Goal: Task Accomplishment & Management: Complete application form

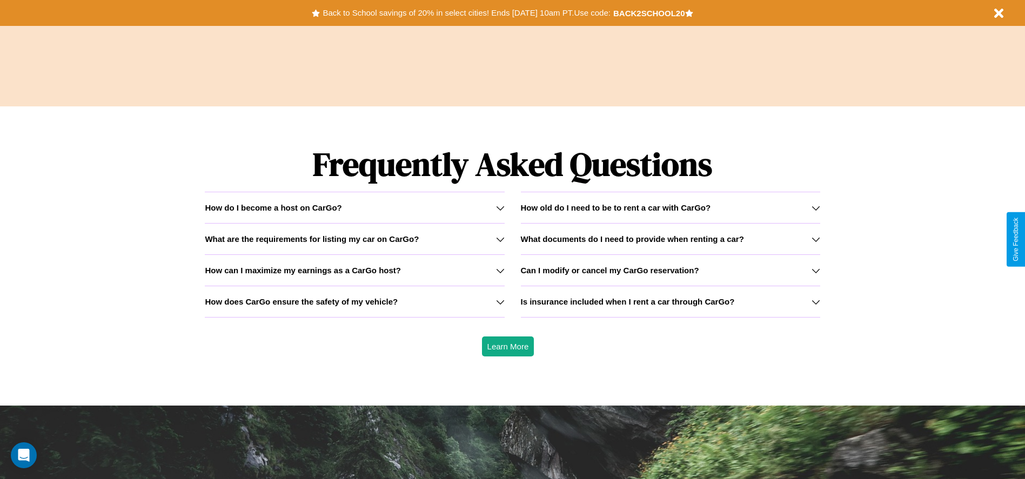
scroll to position [1550, 0]
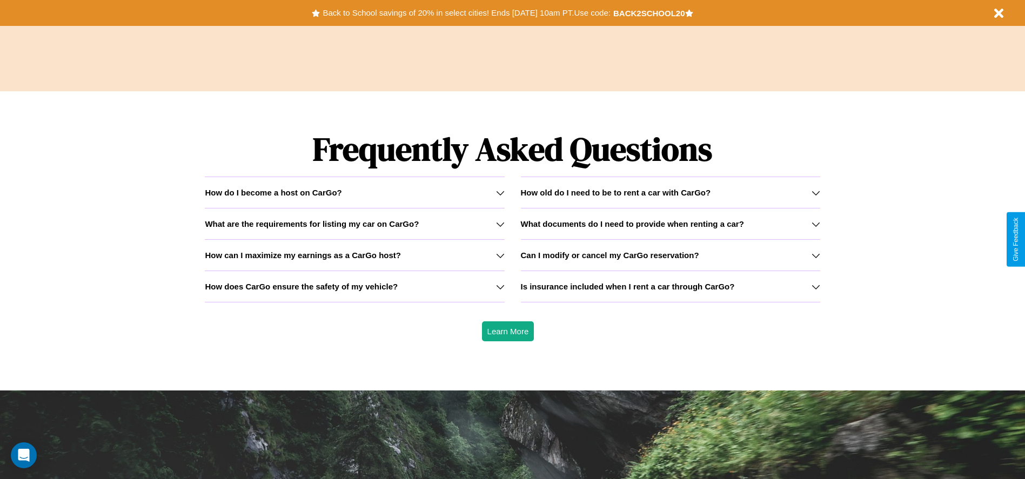
click at [815, 286] on icon at bounding box center [816, 287] width 9 height 9
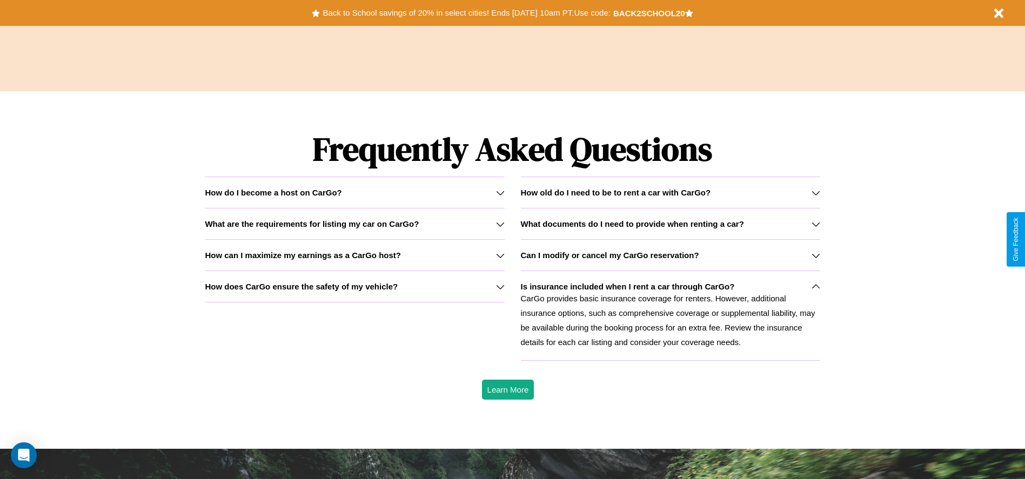
click at [354, 224] on h3 "What are the requirements for listing my car on CarGo?" at bounding box center [312, 223] width 214 height 9
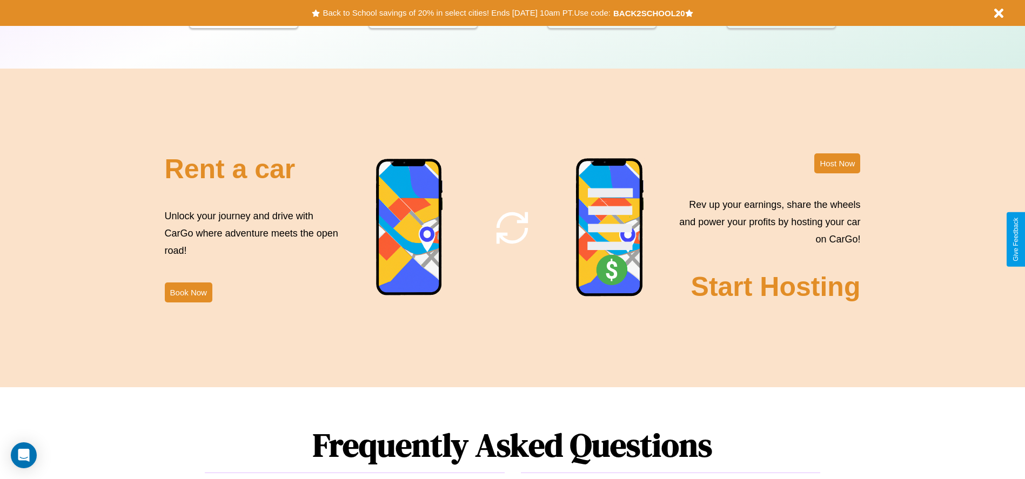
scroll to position [1178, 0]
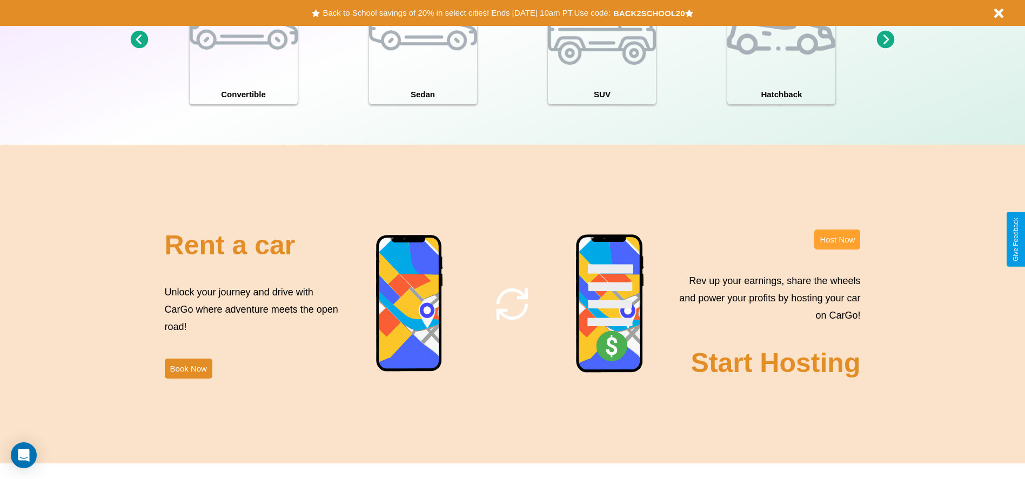
click at [837, 239] on button "Host Now" at bounding box center [837, 240] width 46 height 20
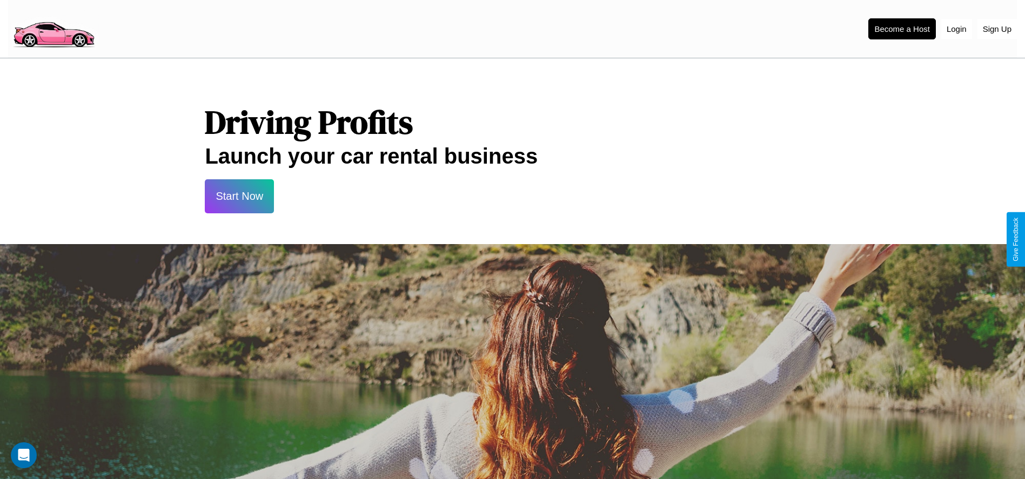
scroll to position [1161, 0]
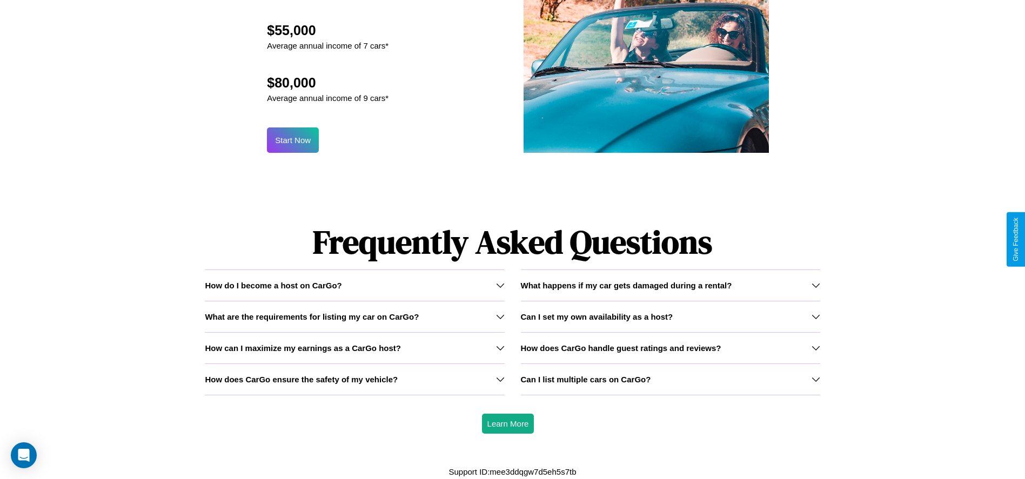
click at [815, 285] on icon at bounding box center [816, 285] width 9 height 9
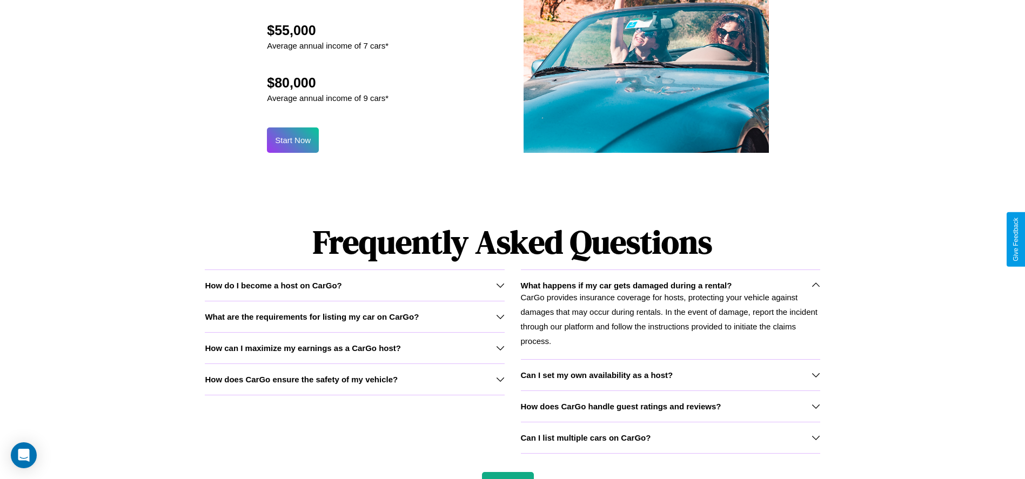
click at [815, 375] on icon at bounding box center [816, 375] width 9 height 9
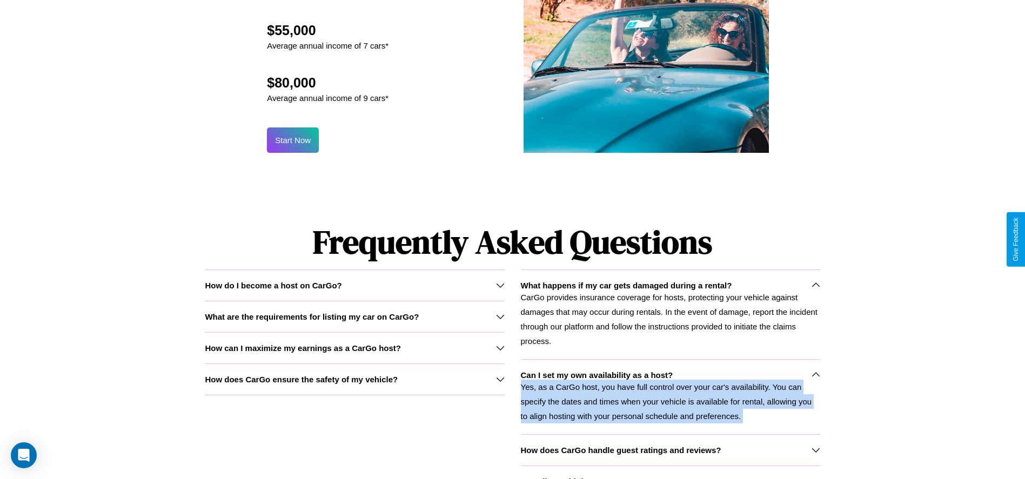
click at [670, 397] on p "Yes, as a CarGo host, you have full control over your car's availability. You c…" at bounding box center [670, 402] width 299 height 44
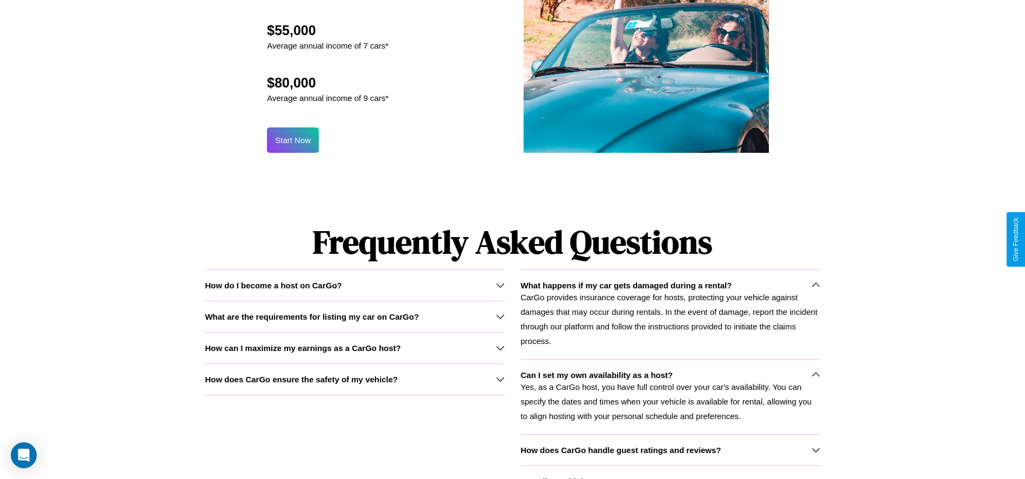
click at [500, 379] on icon at bounding box center [500, 379] width 9 height 9
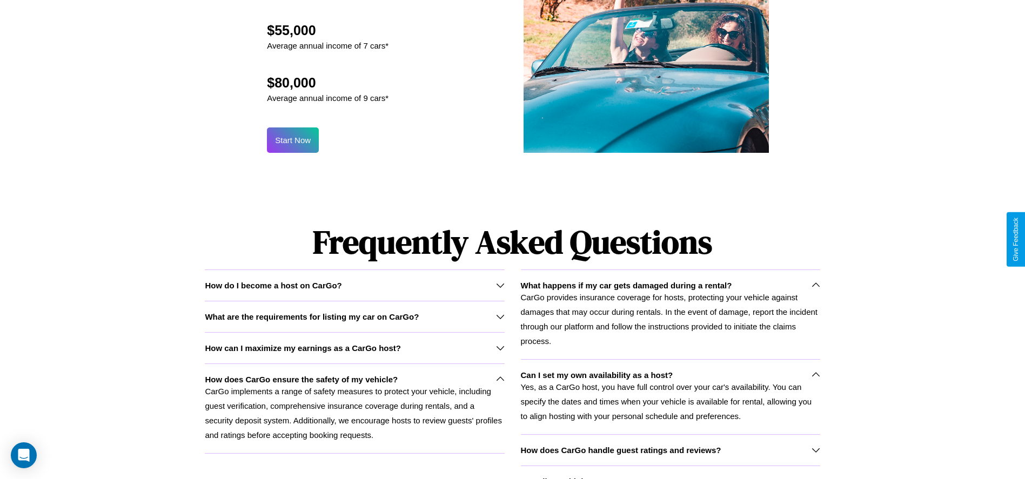
click at [670, 472] on div "Can I list multiple cars on CarGo?" at bounding box center [670, 482] width 299 height 32
click at [500, 285] on icon at bounding box center [500, 285] width 9 height 9
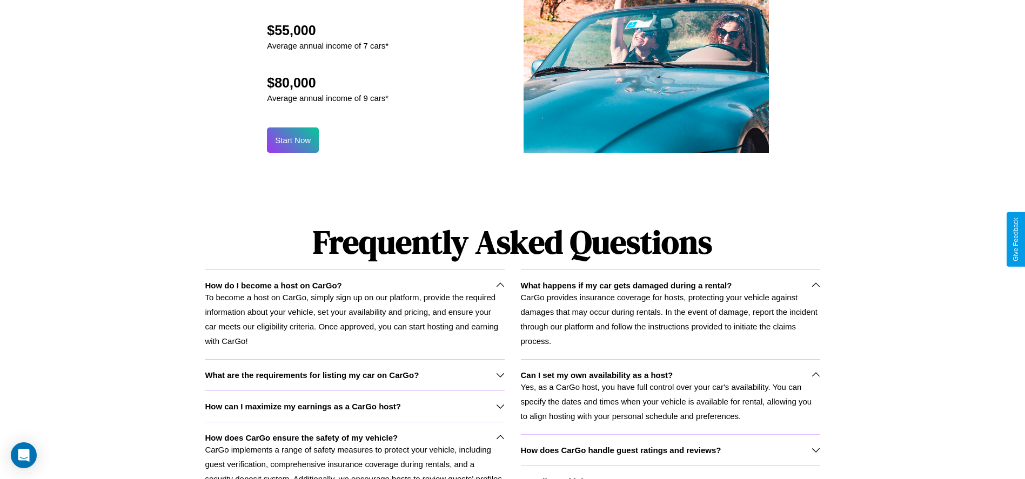
click at [500, 375] on icon at bounding box center [500, 375] width 9 height 9
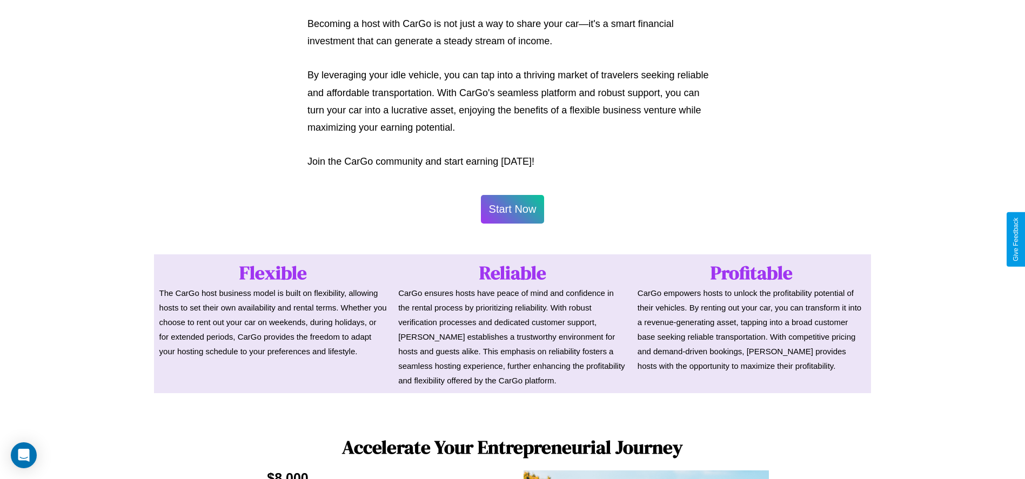
scroll to position [525, 0]
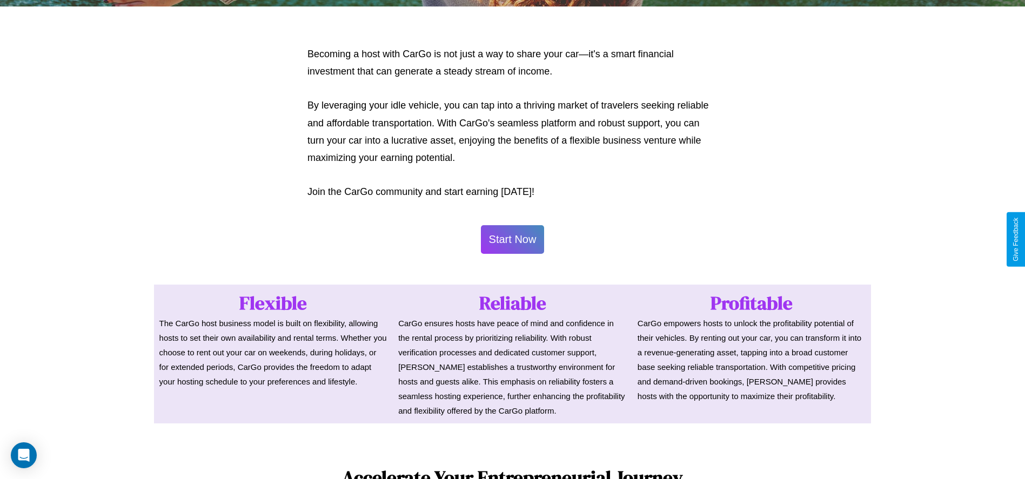
click at [512, 239] on button "Start Now" at bounding box center [513, 239] width 64 height 29
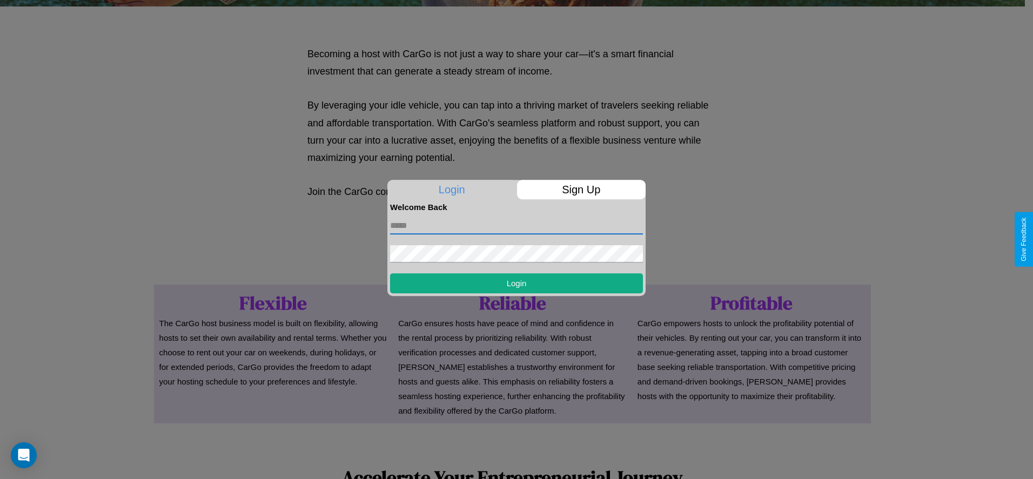
click at [517, 225] on input "text" at bounding box center [516, 225] width 253 height 17
type input "**********"
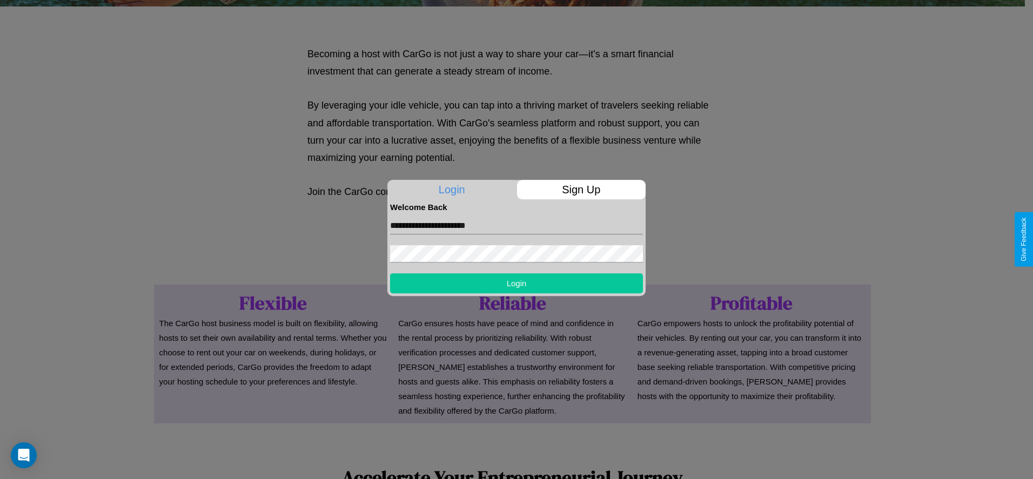
click at [517, 283] on button "Login" at bounding box center [516, 283] width 253 height 20
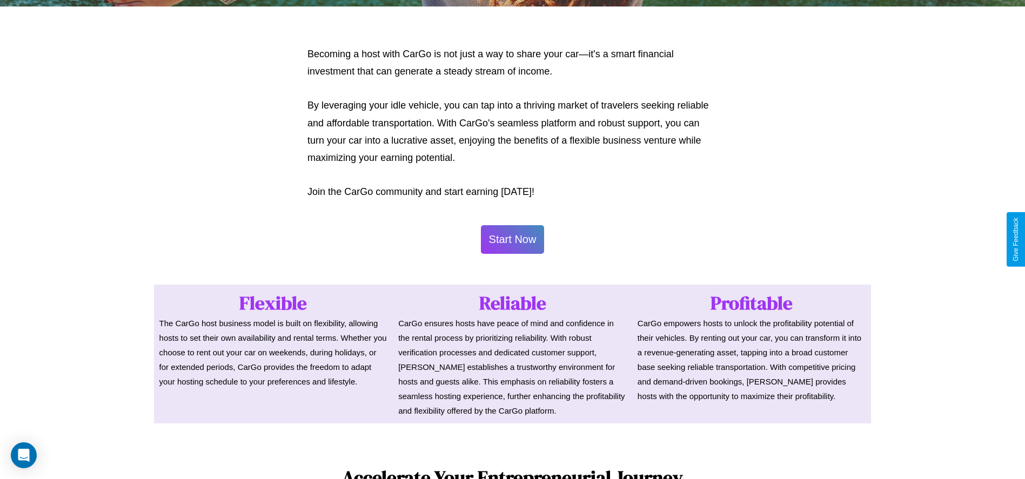
click at [512, 239] on button "Start Now" at bounding box center [513, 239] width 64 height 29
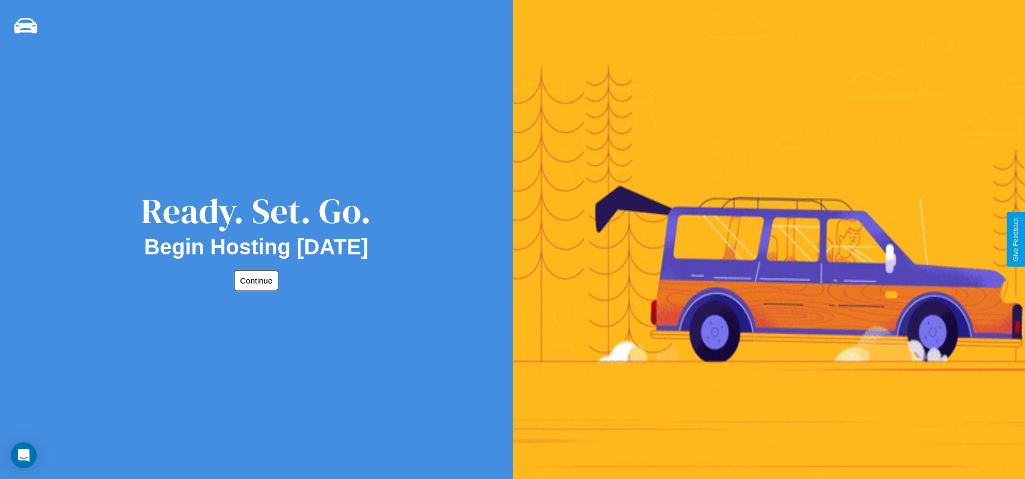
click at [254, 280] on button "Continue" at bounding box center [256, 280] width 44 height 21
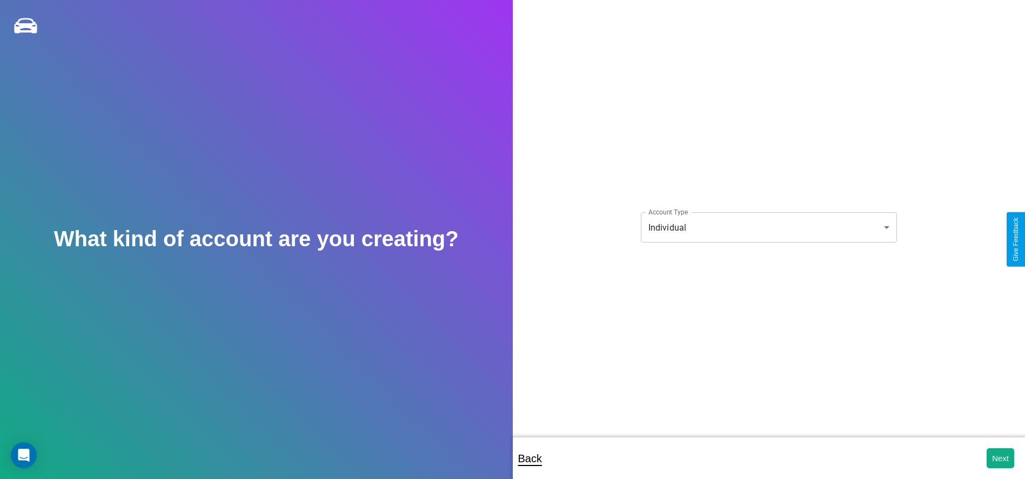
click at [768, 227] on body "**********" at bounding box center [512, 247] width 1025 height 494
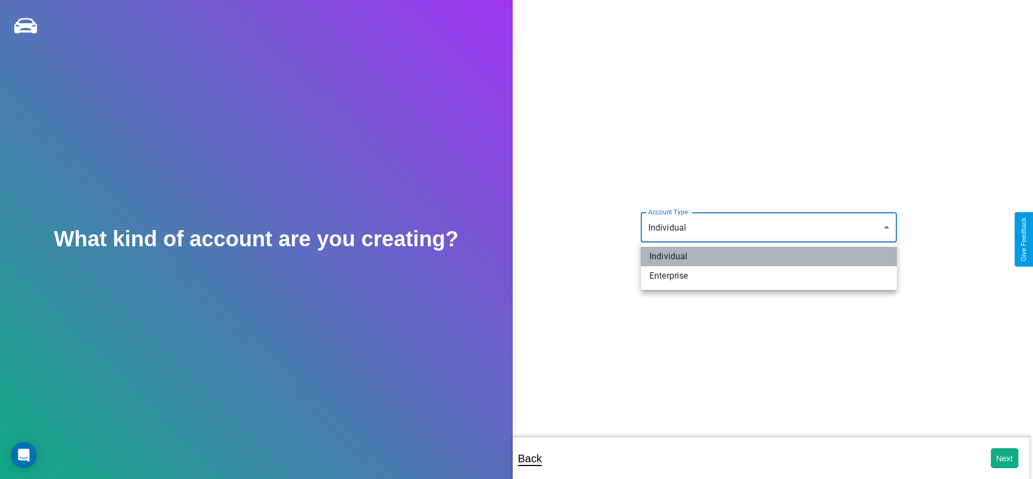
click at [769, 257] on li "Individual" at bounding box center [769, 256] width 256 height 19
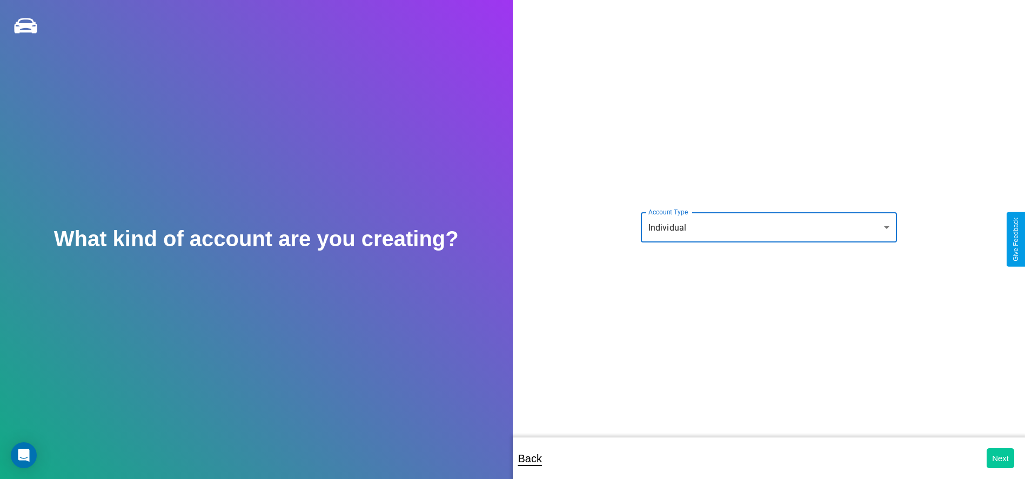
click at [1000, 458] on button "Next" at bounding box center [1001, 458] width 28 height 20
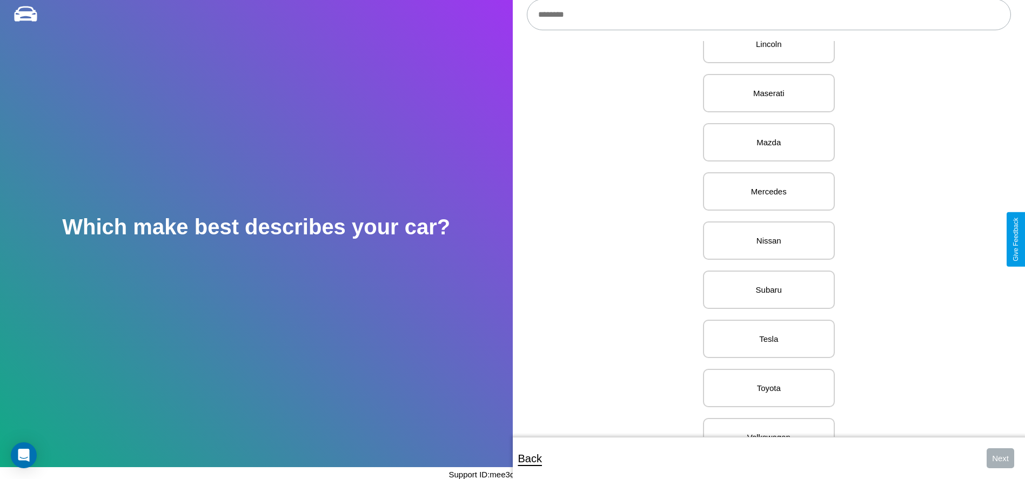
scroll to position [1263, 0]
click at [765, 239] on p "Nissan" at bounding box center [769, 239] width 108 height 15
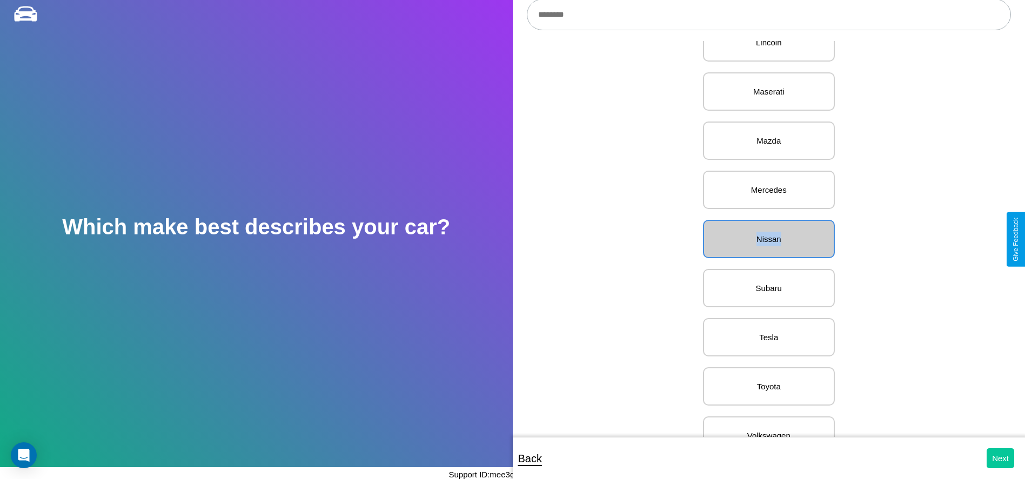
click at [1000, 458] on button "Next" at bounding box center [1001, 458] width 28 height 20
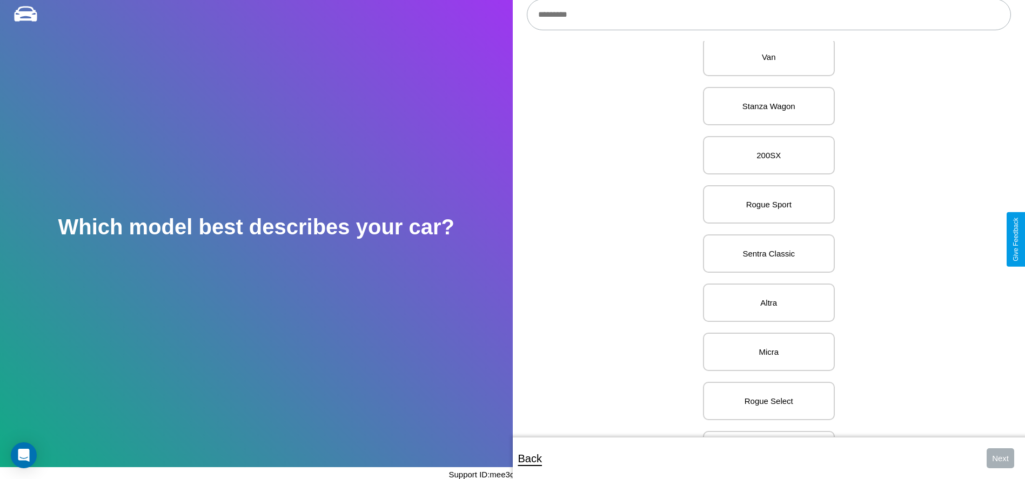
scroll to position [1558, 0]
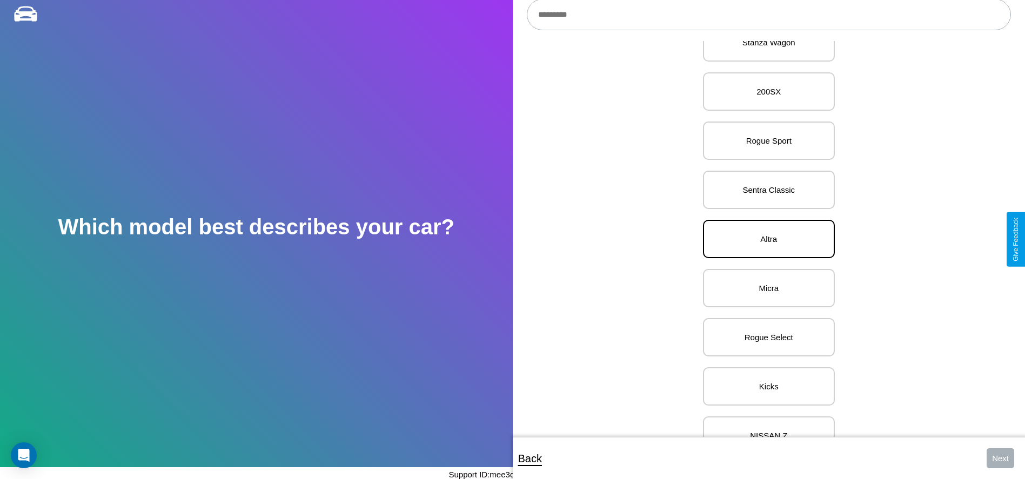
click at [765, 239] on p "Altra" at bounding box center [769, 239] width 108 height 15
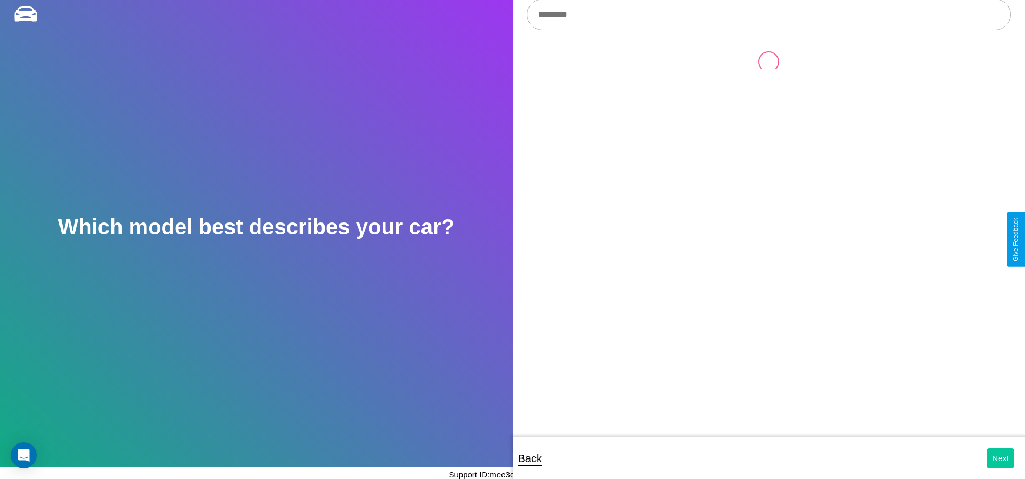
scroll to position [0, 0]
click at [1000, 458] on button "Next" at bounding box center [1001, 458] width 28 height 20
select select "*****"
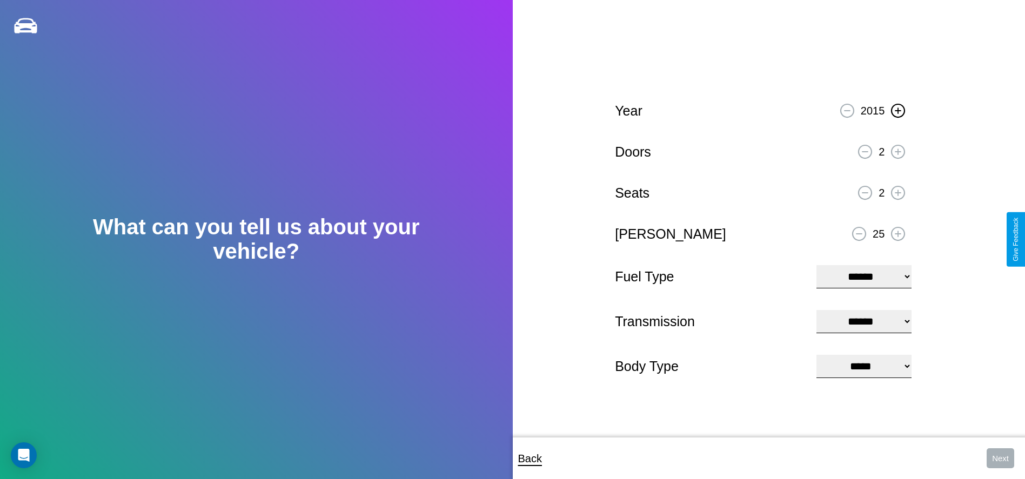
click at [898, 109] on icon at bounding box center [898, 111] width 6 height 6
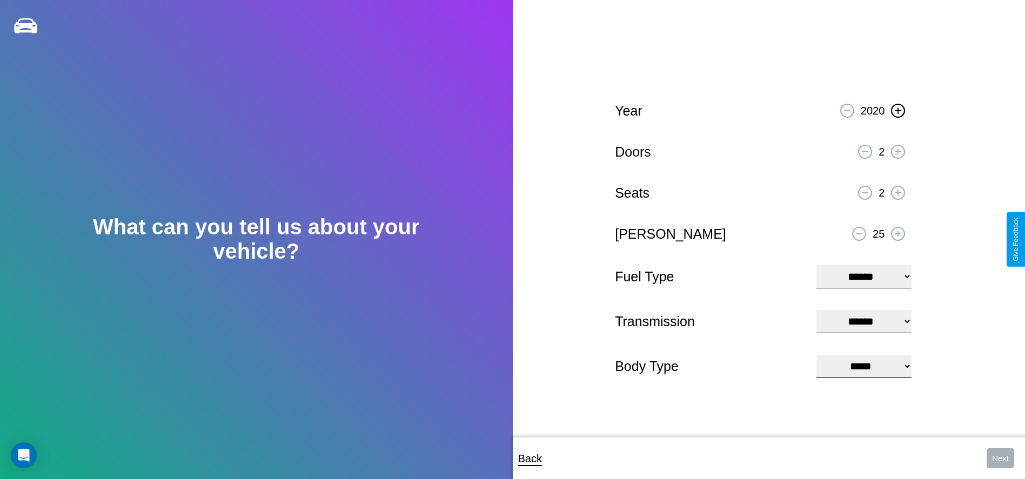
click at [898, 109] on icon at bounding box center [898, 111] width 6 height 6
click at [898, 150] on icon at bounding box center [898, 152] width 6 height 6
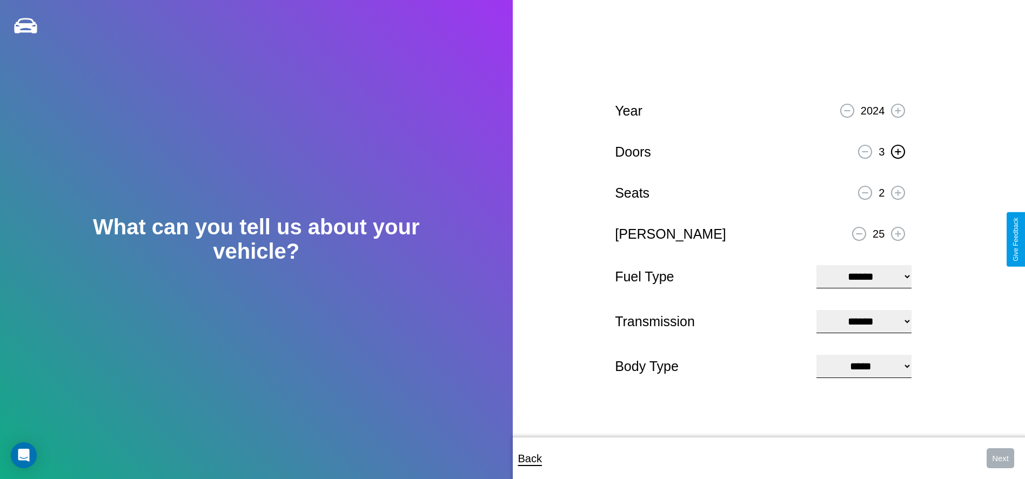
click at [898, 150] on icon at bounding box center [898, 152] width 6 height 6
click at [898, 191] on icon at bounding box center [898, 193] width 6 height 6
click at [859, 233] on icon at bounding box center [859, 233] width 6 height 1
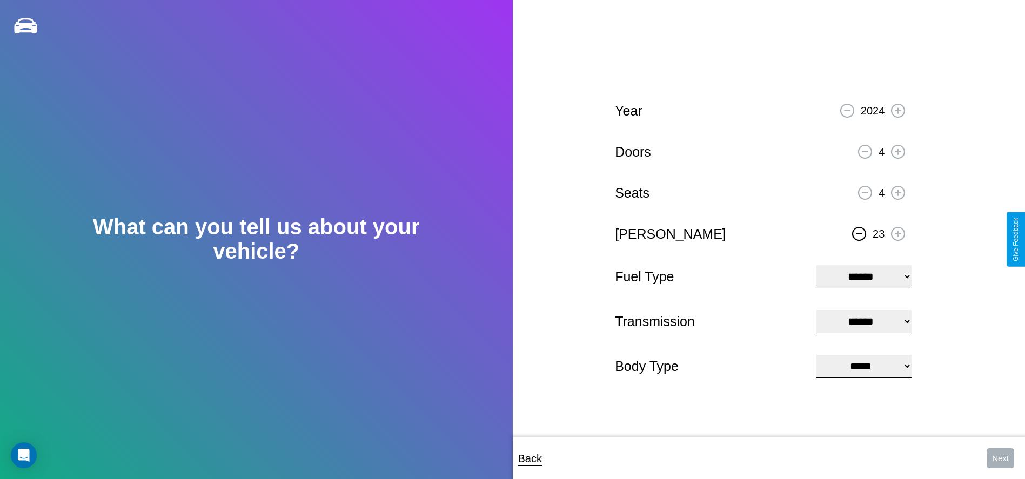
click at [859, 233] on icon at bounding box center [859, 233] width 6 height 1
click at [864, 276] on select "**********" at bounding box center [863, 276] width 95 height 23
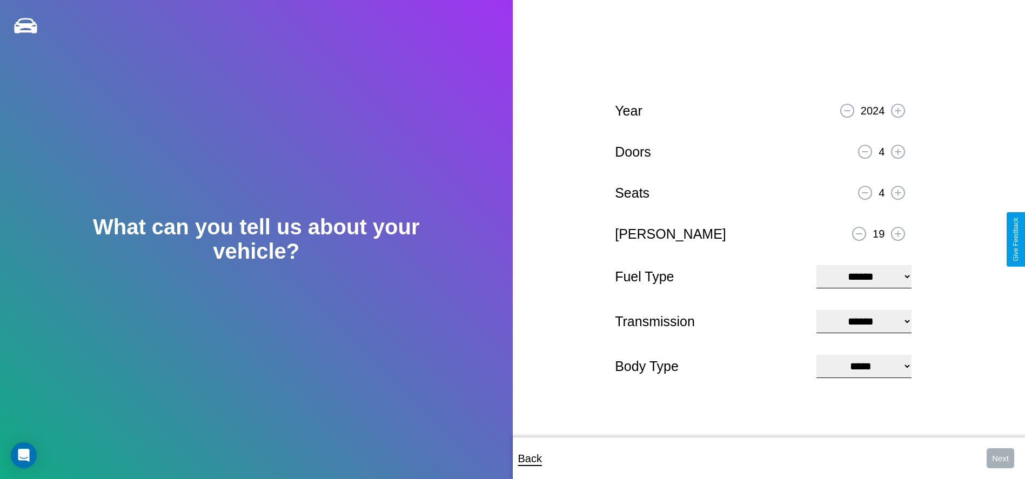
select select "**********"
click at [864, 321] on select "****** ********* ******" at bounding box center [863, 321] width 95 height 23
select select "*********"
click at [864, 367] on select "**********" at bounding box center [863, 366] width 95 height 23
select select "***"
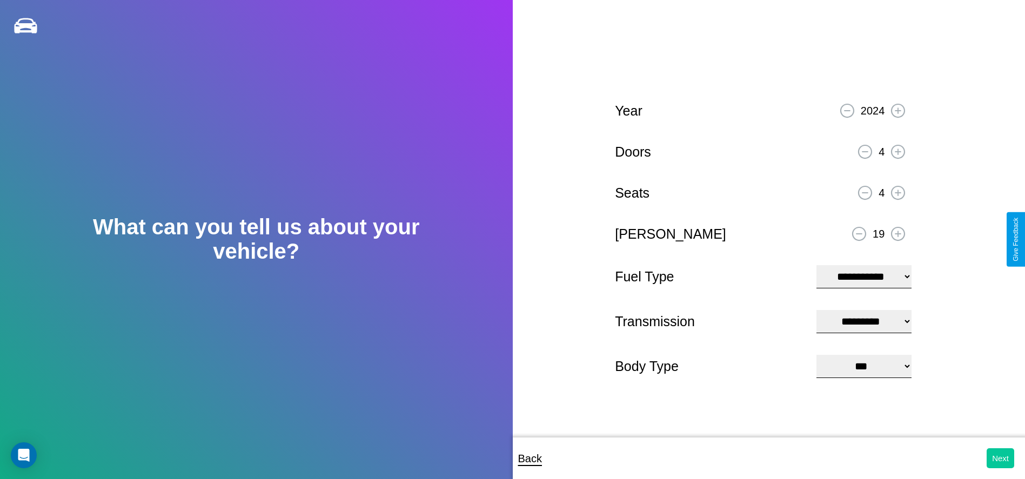
click at [1000, 458] on button "Next" at bounding box center [1001, 458] width 28 height 20
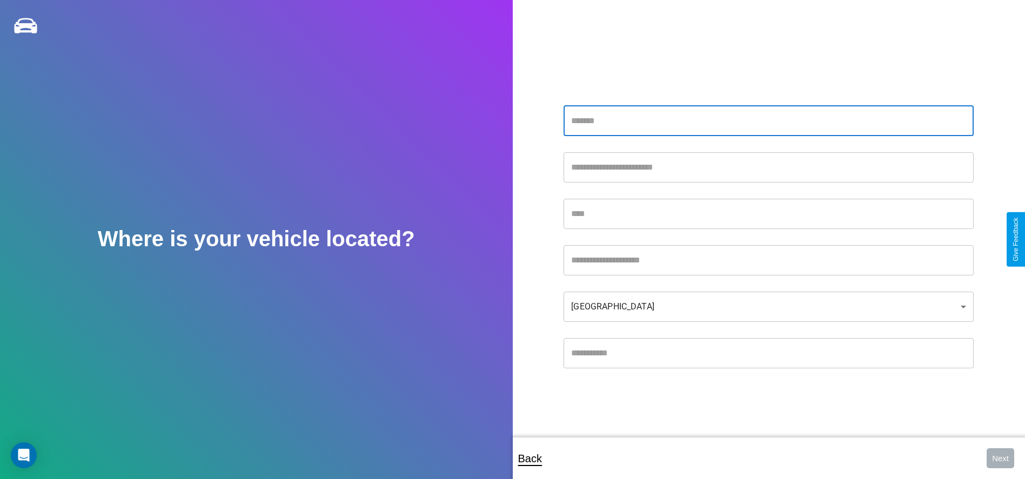
click at [768, 120] on input "text" at bounding box center [769, 121] width 410 height 30
type input "**********"
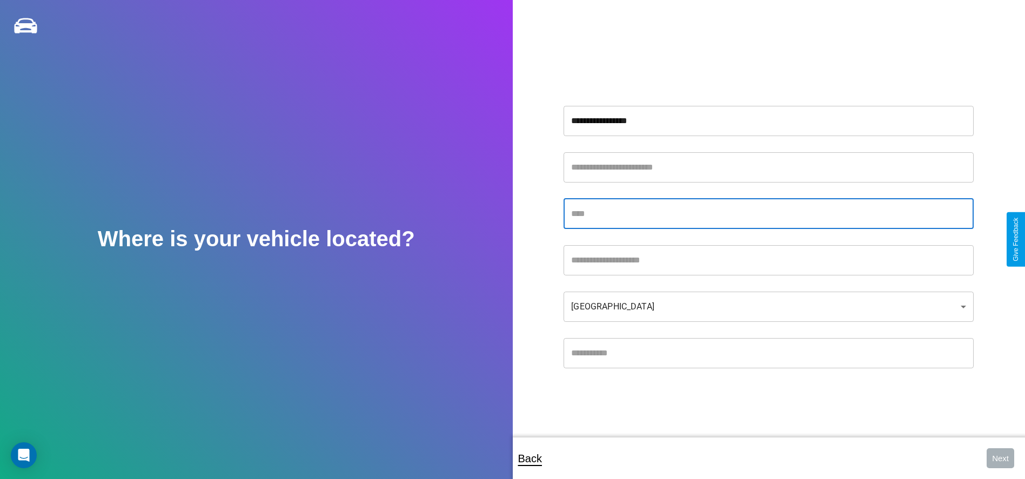
click at [768, 213] on input "text" at bounding box center [769, 214] width 410 height 30
type input "********"
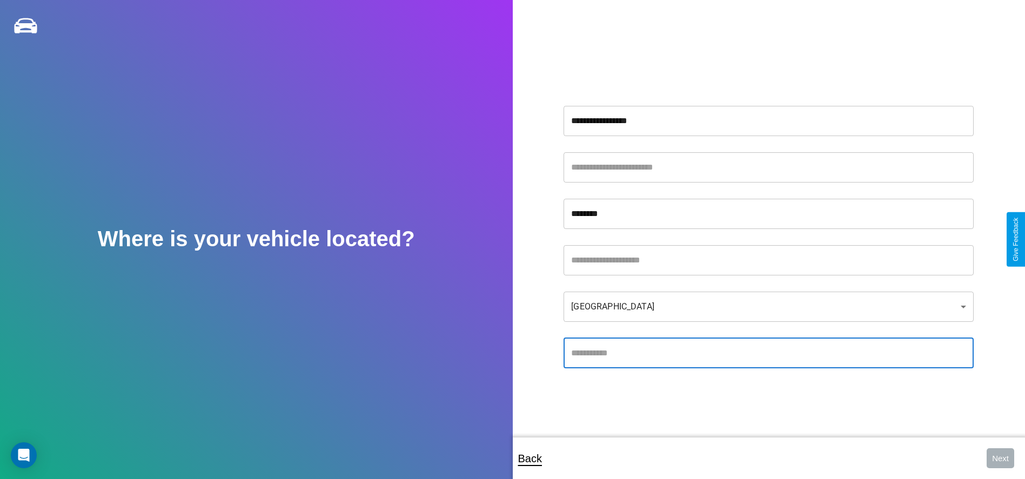
click at [768, 353] on input "text" at bounding box center [769, 353] width 410 height 30
type input "*****"
click at [768, 306] on body "**********" at bounding box center [512, 247] width 1025 height 494
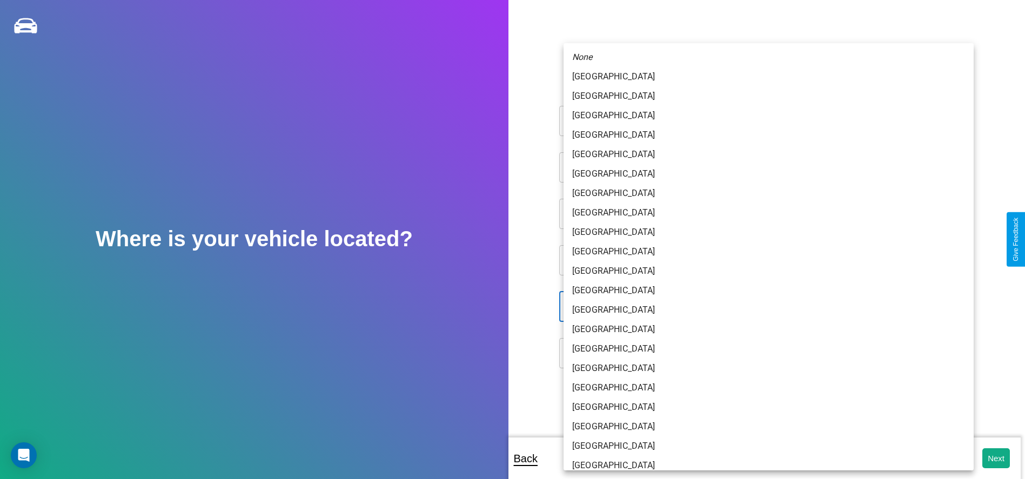
click at [765, 300] on li "[GEOGRAPHIC_DATA]" at bounding box center [769, 309] width 410 height 19
type input "*****"
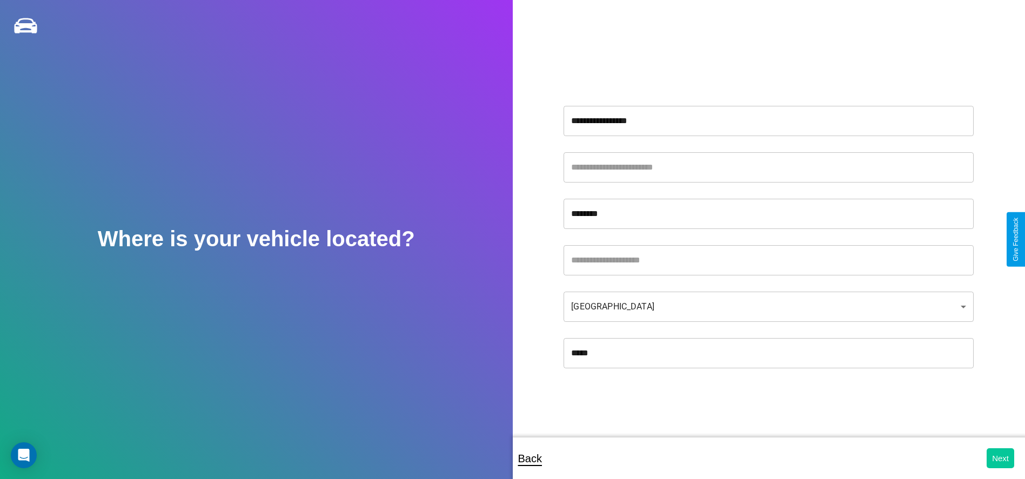
click at [1000, 458] on button "Next" at bounding box center [1001, 458] width 28 height 20
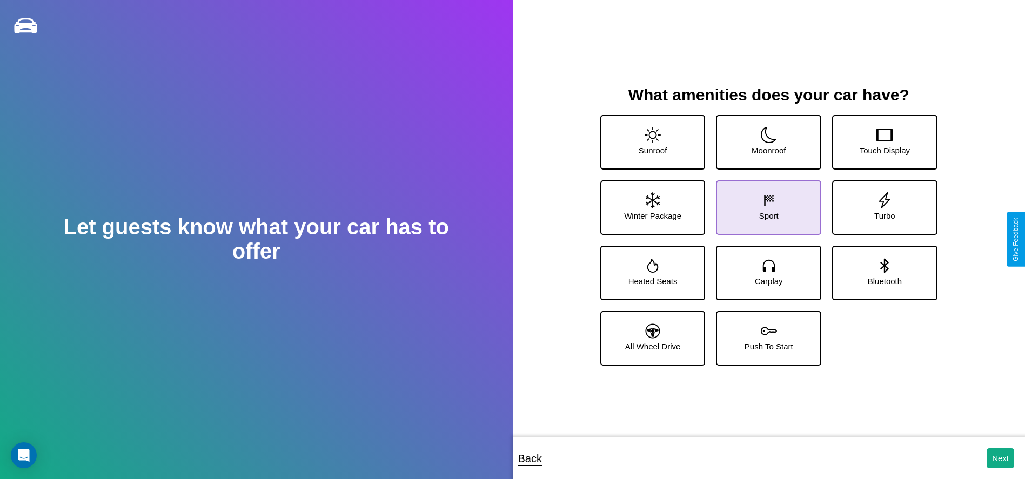
click at [765, 204] on icon at bounding box center [769, 200] width 16 height 16
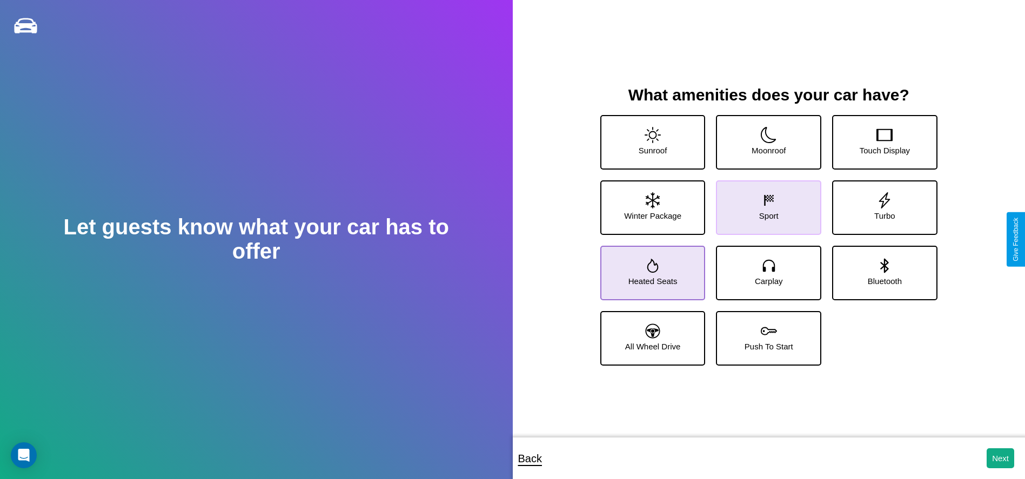
click at [651, 269] on icon at bounding box center [652, 266] width 11 height 14
click at [877, 204] on icon at bounding box center [884, 200] width 16 height 16
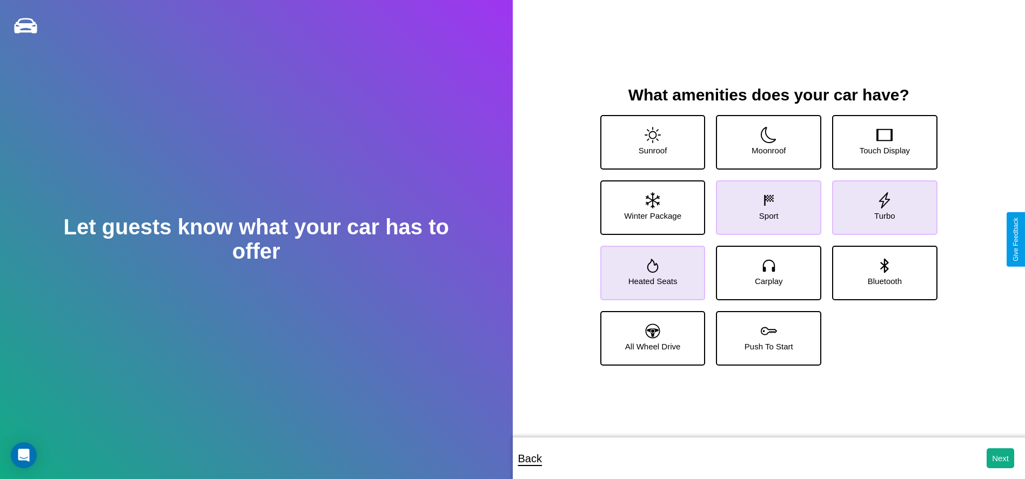
click at [651, 269] on icon at bounding box center [652, 266] width 11 height 14
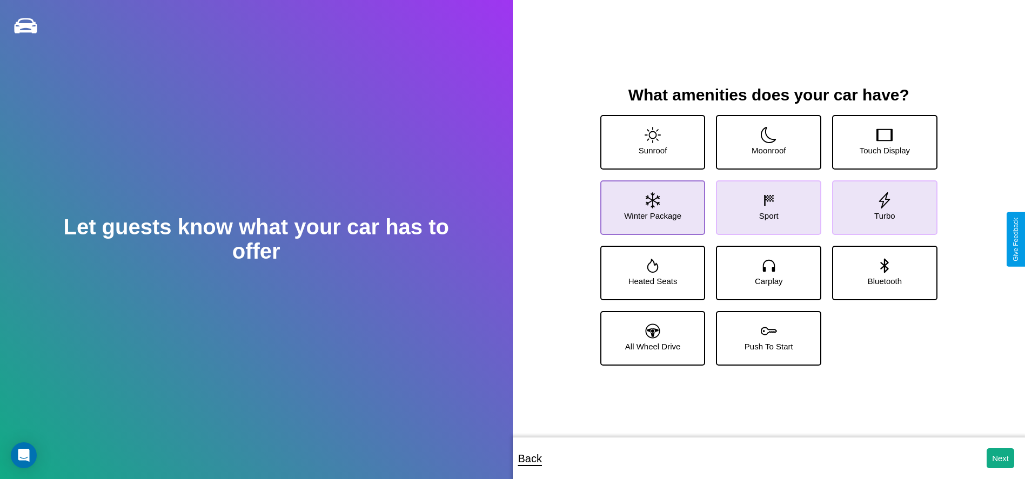
click at [651, 204] on icon at bounding box center [653, 200] width 14 height 16
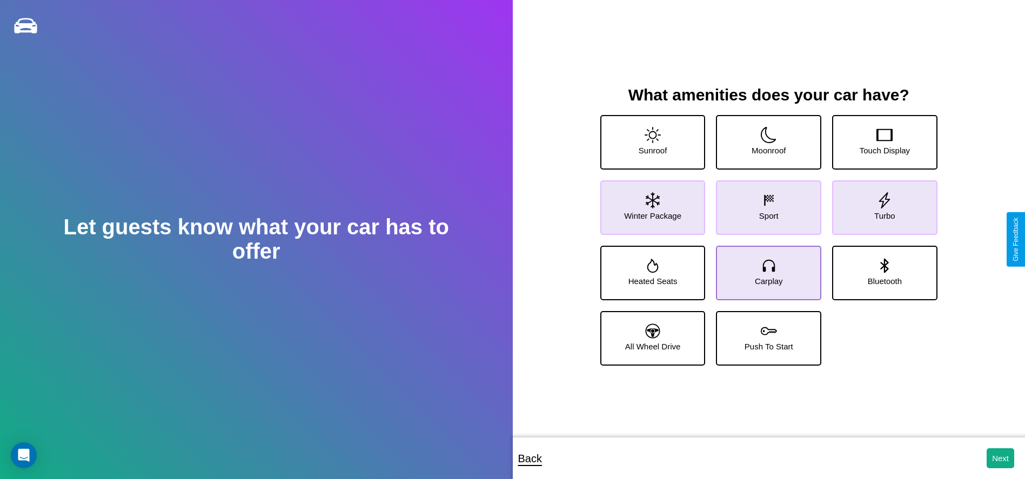
click at [765, 269] on icon at bounding box center [769, 266] width 16 height 16
click at [765, 138] on icon at bounding box center [769, 135] width 16 height 16
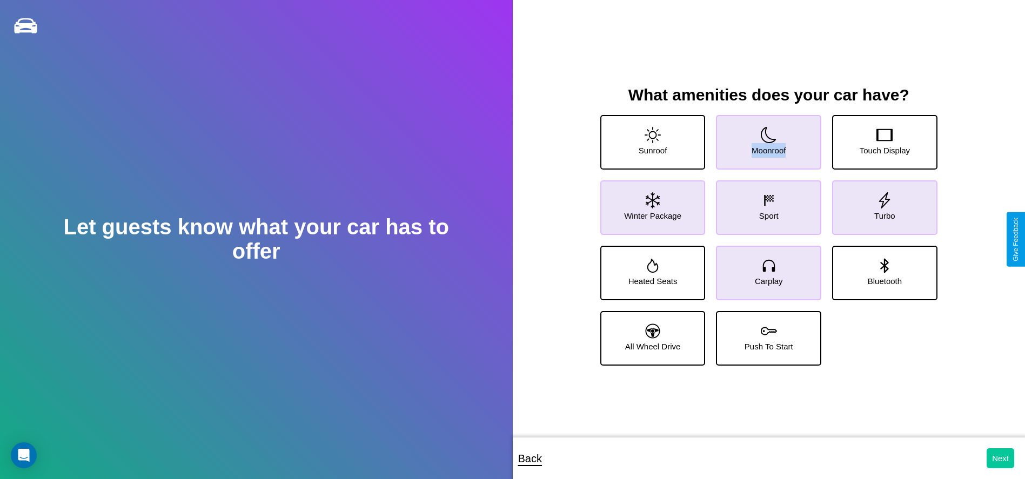
click at [1000, 458] on button "Next" at bounding box center [1001, 458] width 28 height 20
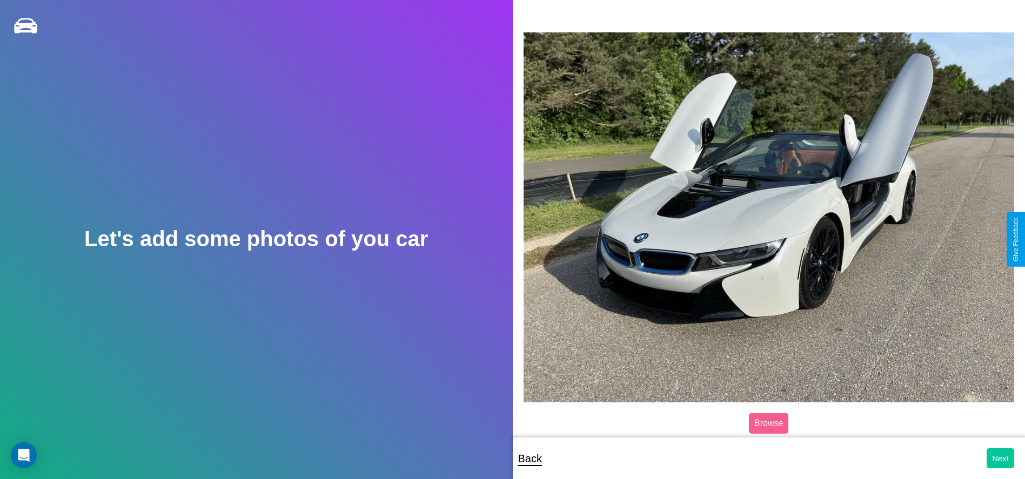
click at [1000, 458] on button "Next" at bounding box center [1001, 458] width 28 height 20
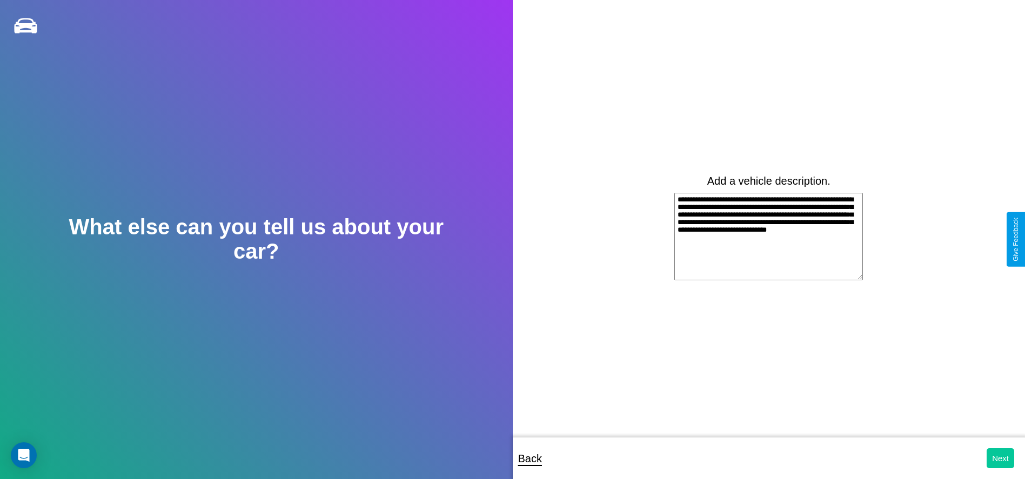
type textarea "**********"
click at [1000, 458] on button "Next" at bounding box center [1001, 458] width 28 height 20
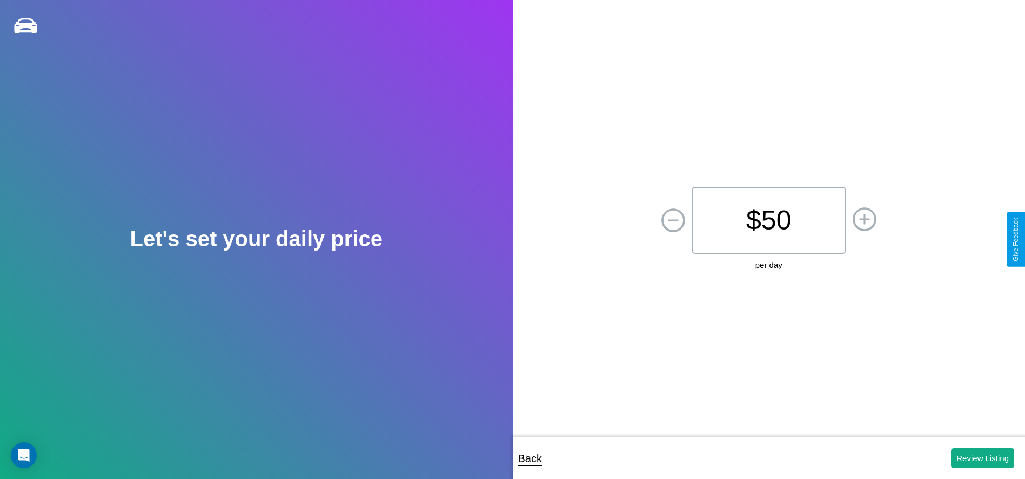
click at [768, 220] on p "$ 50" at bounding box center [768, 220] width 153 height 67
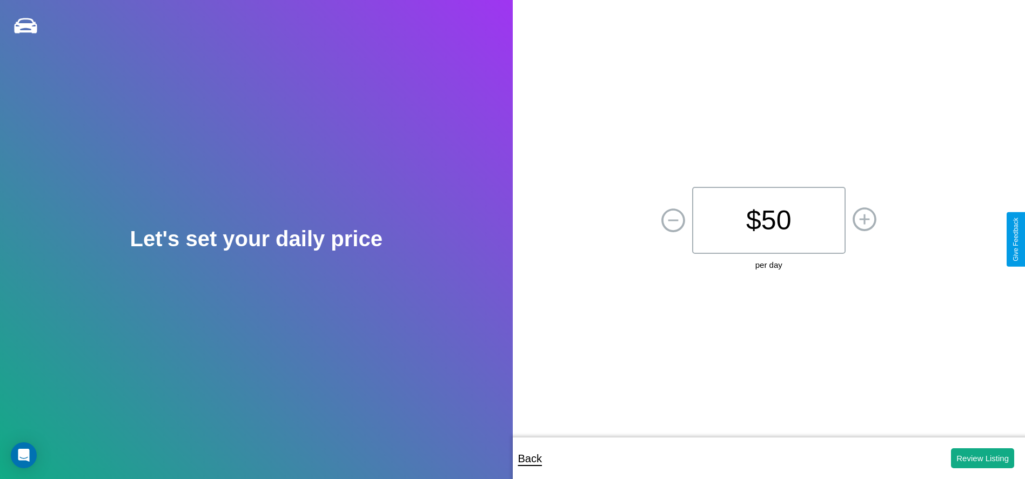
click at [768, 220] on p "$ 50" at bounding box center [768, 220] width 153 height 67
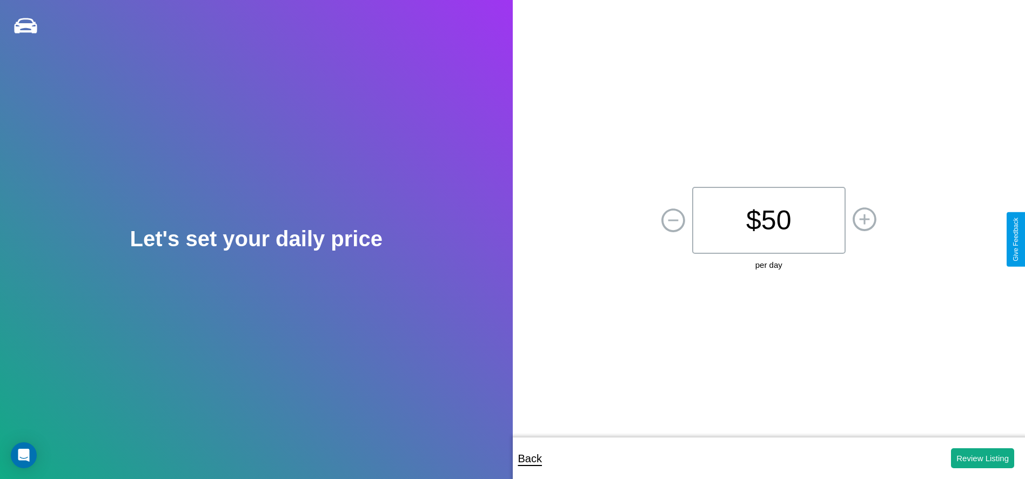
click at [768, 220] on p "$ 50" at bounding box center [768, 220] width 153 height 67
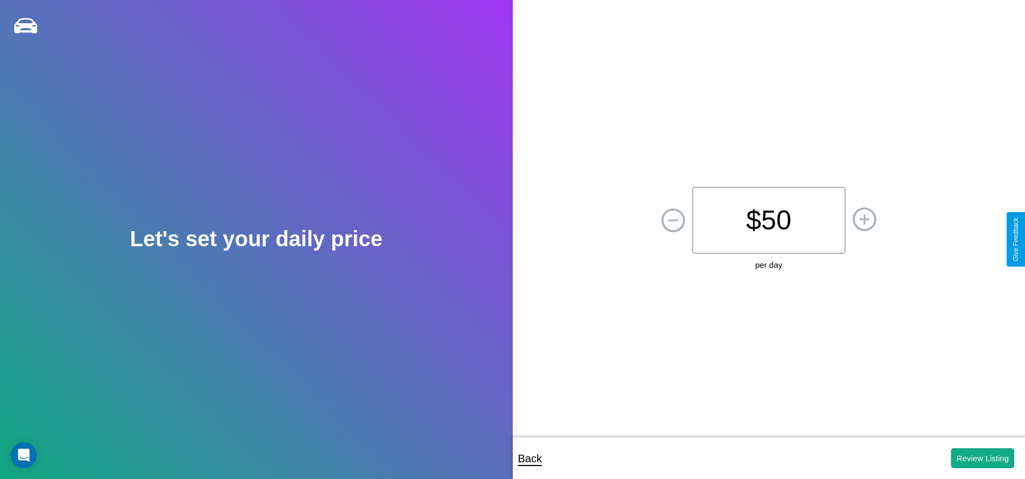
click at [768, 220] on p "$ 50" at bounding box center [768, 220] width 153 height 67
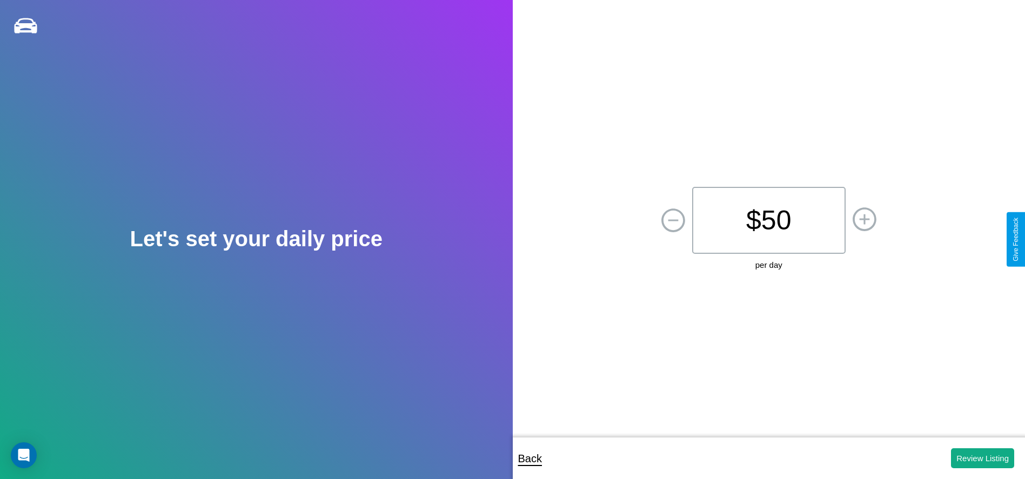
click at [768, 220] on p "$ 50" at bounding box center [768, 220] width 153 height 67
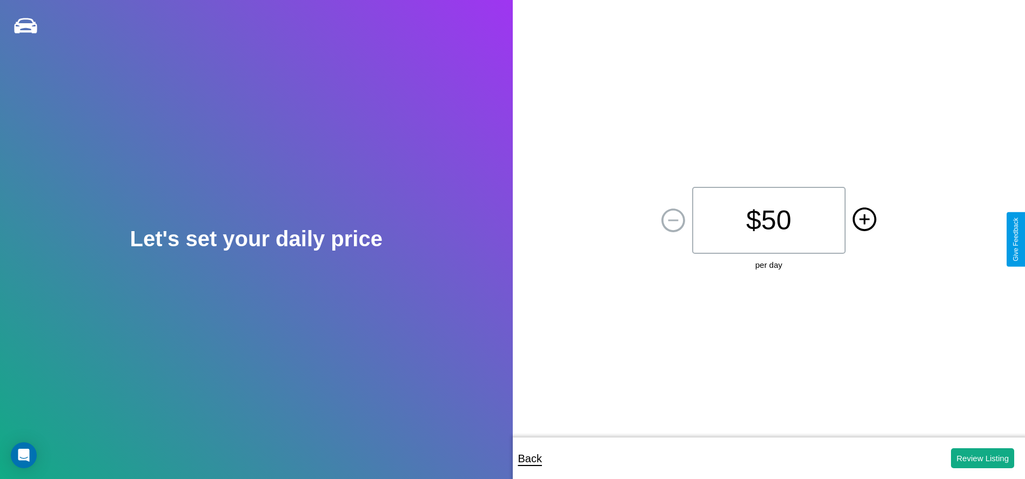
click at [864, 220] on icon at bounding box center [864, 219] width 10 height 10
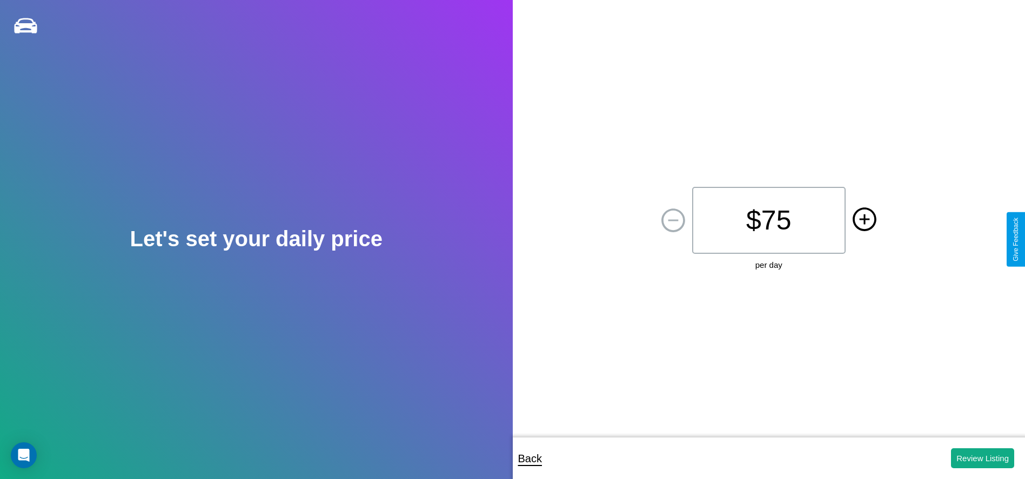
click at [864, 220] on icon at bounding box center [864, 219] width 10 height 10
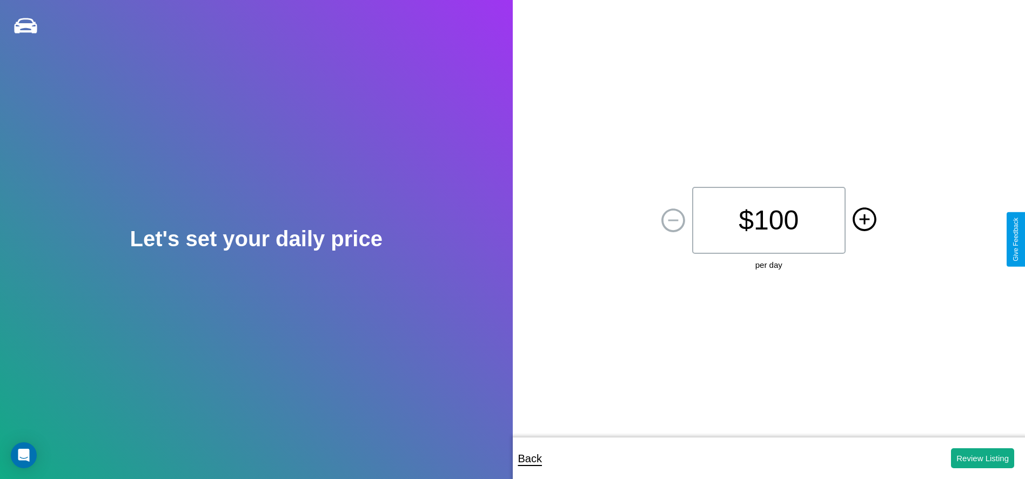
click at [864, 220] on icon at bounding box center [864, 219] width 10 height 10
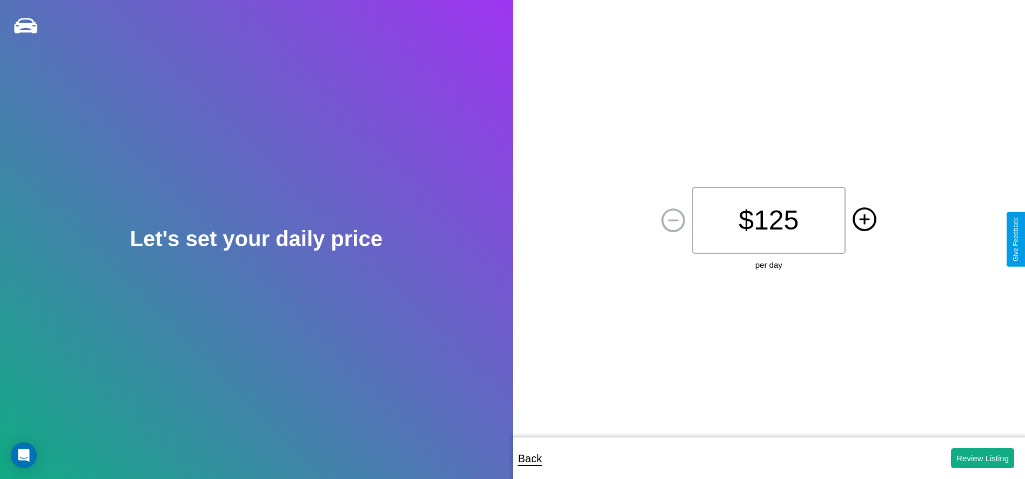
click at [864, 220] on icon at bounding box center [864, 219] width 10 height 10
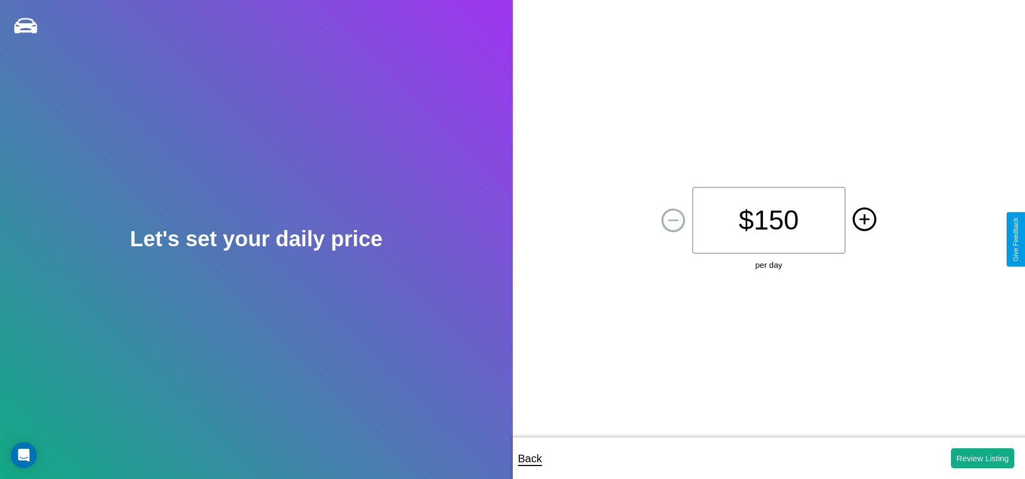
click at [864, 220] on icon at bounding box center [864, 219] width 10 height 10
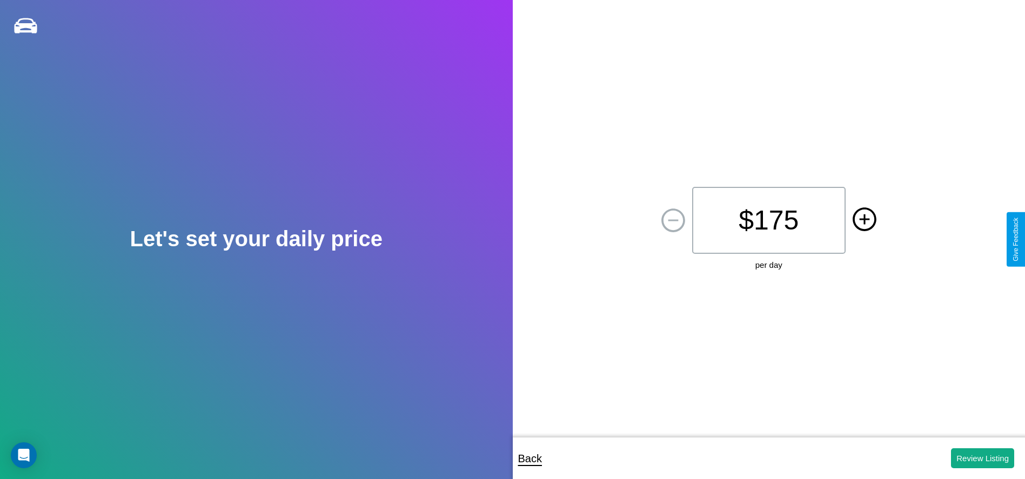
click at [864, 220] on icon at bounding box center [864, 219] width 10 height 10
click at [982, 458] on button "Review Listing" at bounding box center [982, 458] width 63 height 20
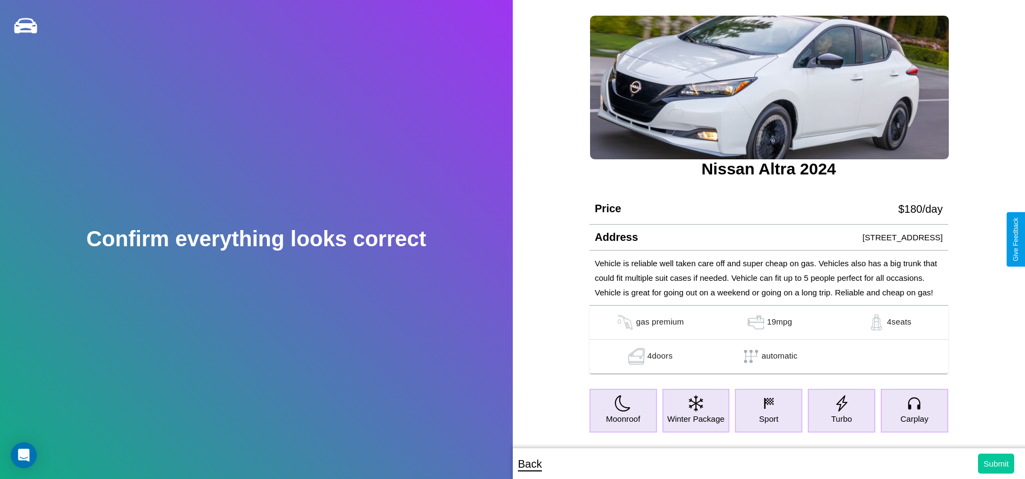
click at [996, 464] on button "Submit" at bounding box center [996, 464] width 36 height 20
